Goal: Information Seeking & Learning: Compare options

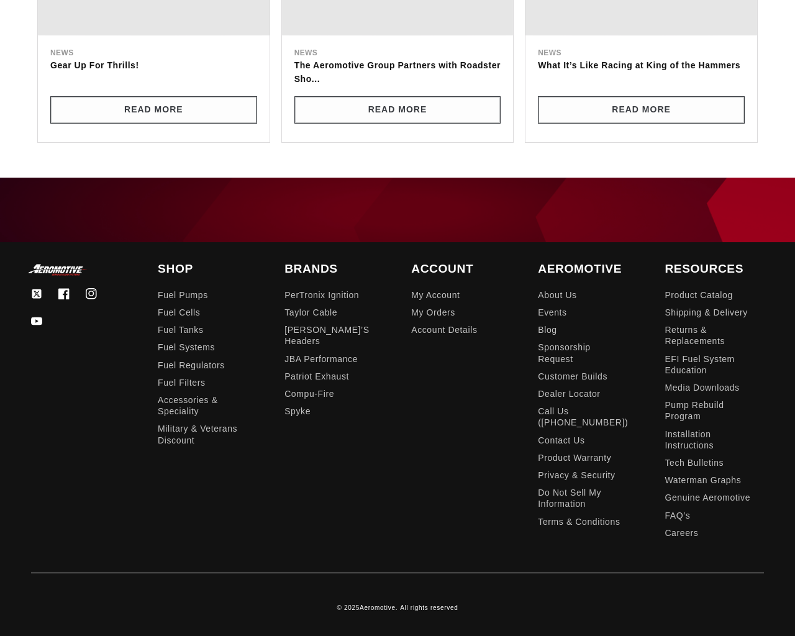
scroll to position [3015, 0]
type input "e"
type input "1"
select select "price-descending"
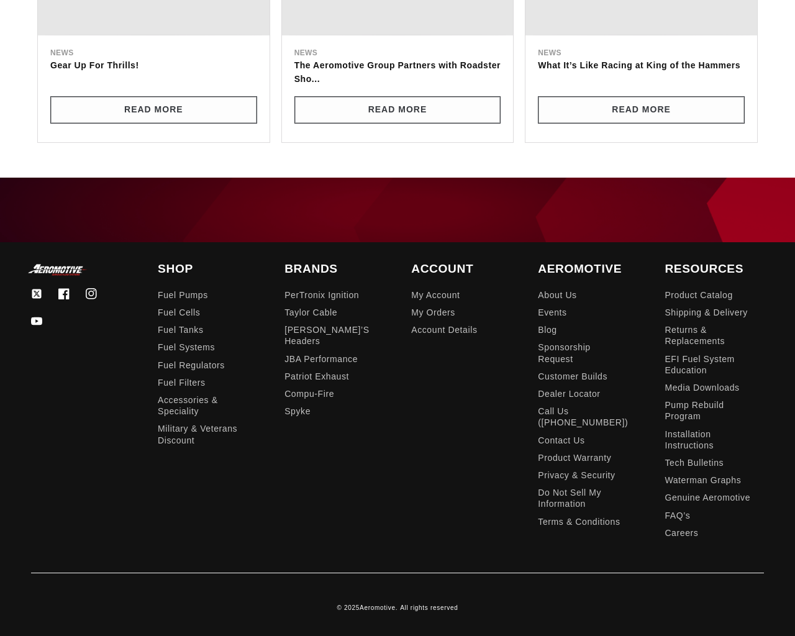
checkbox input "true"
